Goal: Check status: Check status

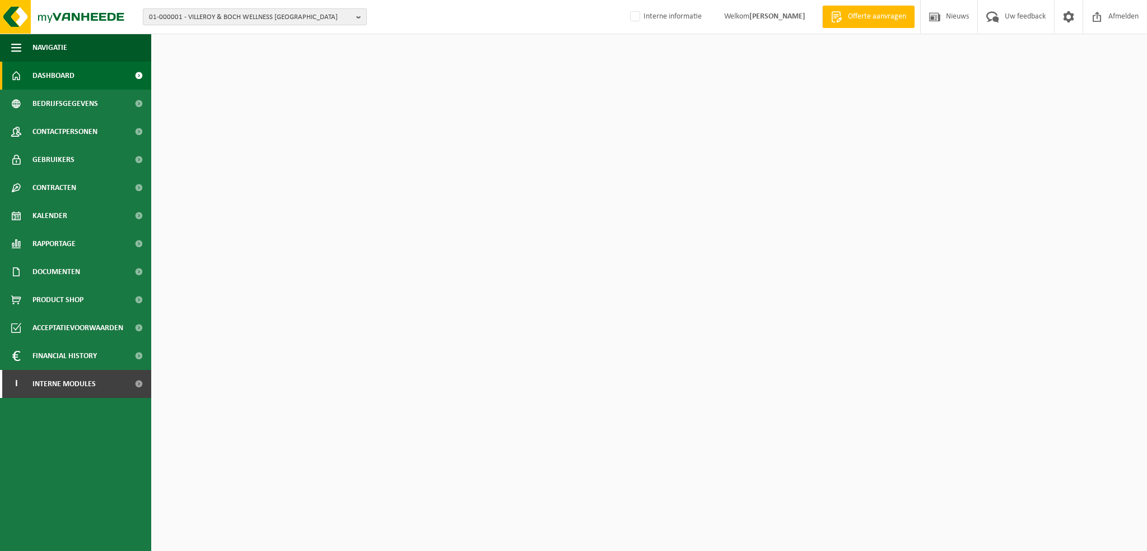
click at [349, 17] on span "01-000001 - VILLEROY & BOCH WELLNESS NV" at bounding box center [250, 17] width 203 height 17
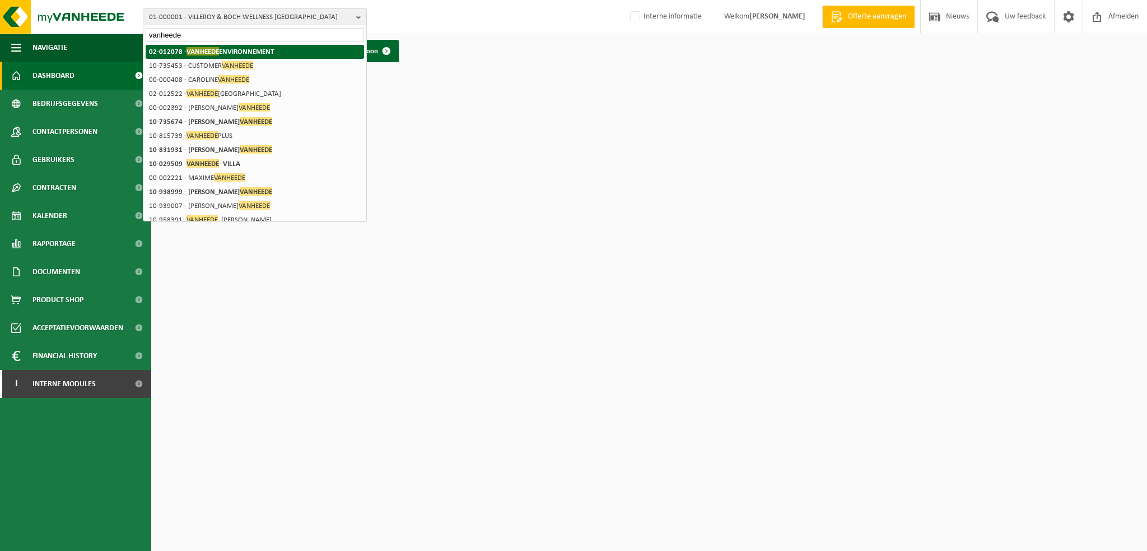
type input "vanheede"
click at [269, 53] on strong "02-012078 - VANHEEDE ENVIRONNEMENT" at bounding box center [211, 51] width 125 height 8
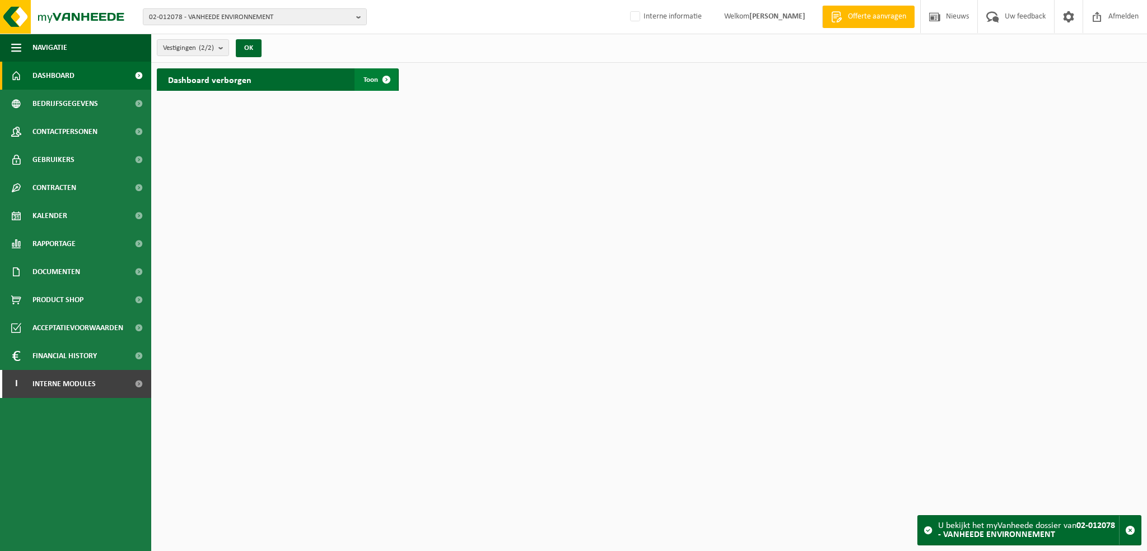
click at [365, 76] on span "Toon" at bounding box center [370, 79] width 15 height 7
